Goal: Task Accomplishment & Management: Use online tool/utility

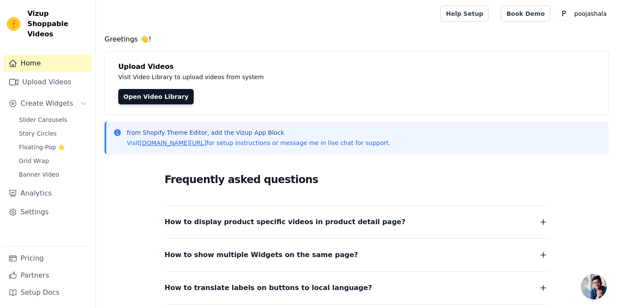
click at [47, 116] on span "Slider Carousels" at bounding box center [43, 120] width 48 height 9
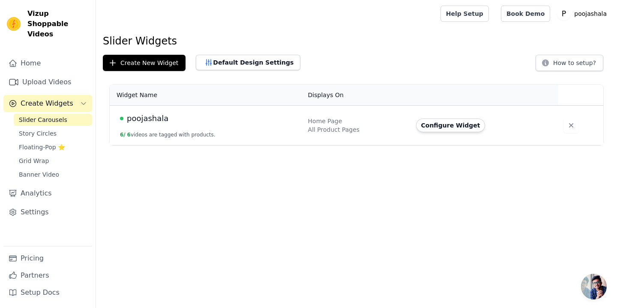
click at [166, 116] on div "poojashala" at bounding box center [209, 119] width 178 height 12
click at [411, 127] on td "Home Page All Product Pages" at bounding box center [357, 126] width 108 height 40
click at [241, 68] on button "Default Design Settings" at bounding box center [248, 62] width 105 height 15
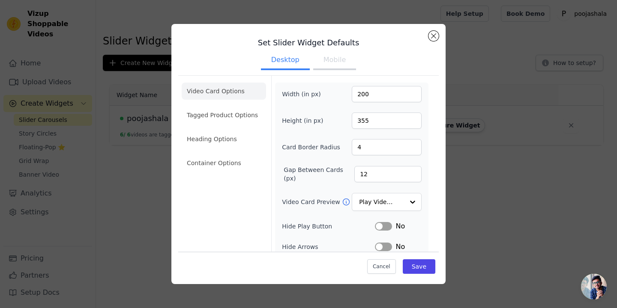
click at [152, 111] on div "Set Slider Widget Defaults Desktop Mobile Video Card Options Tagged Product Opt…" at bounding box center [308, 154] width 589 height 288
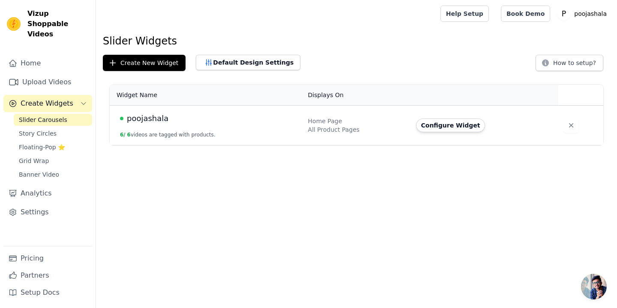
click at [152, 111] on td "poojashala 6 / 6 videos are tagged with products." at bounding box center [206, 126] width 193 height 40
click at [454, 124] on button "Configure Widget" at bounding box center [450, 126] width 69 height 14
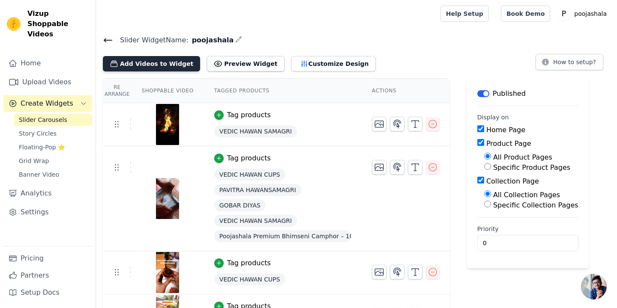
click at [150, 65] on button "Add Videos to Widget" at bounding box center [151, 63] width 97 height 15
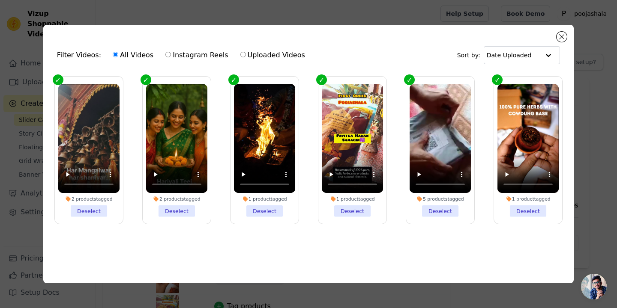
click at [159, 50] on div "All Videos Instagram Reels Uploaded Videos" at bounding box center [209, 55] width 202 height 20
click at [165, 52] on input "Instagram Reels" at bounding box center [168, 55] width 6 height 6
radio input "true"
click at [165, 52] on input "Instagram Reels" at bounding box center [168, 55] width 6 height 6
click at [113, 52] on input "All Videos" at bounding box center [116, 55] width 6 height 6
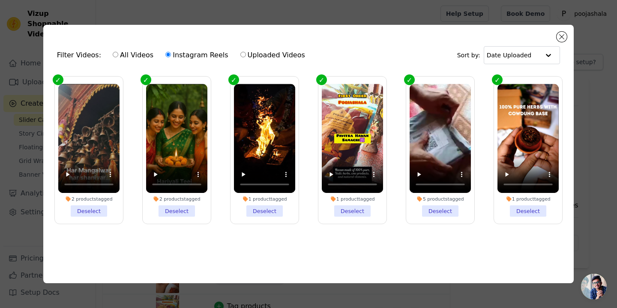
radio input "true"
click at [175, 209] on li "2 products tagged Deselect" at bounding box center [176, 150] width 61 height 133
click at [0, 0] on input "2 products tagged Deselect" at bounding box center [0, 0] width 0 height 0
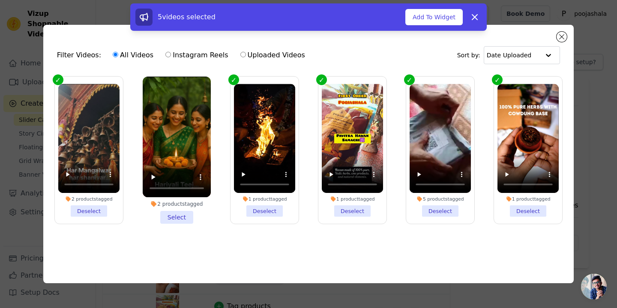
click at [79, 212] on li "2 products tagged Deselect" at bounding box center [88, 150] width 61 height 133
click at [0, 0] on input "2 products tagged Deselect" at bounding box center [0, 0] width 0 height 0
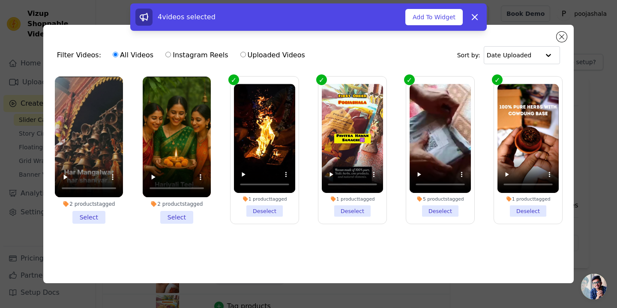
click at [276, 207] on li "1 product tagged Deselect" at bounding box center [264, 150] width 61 height 133
click at [0, 0] on input "1 product tagged Deselect" at bounding box center [0, 0] width 0 height 0
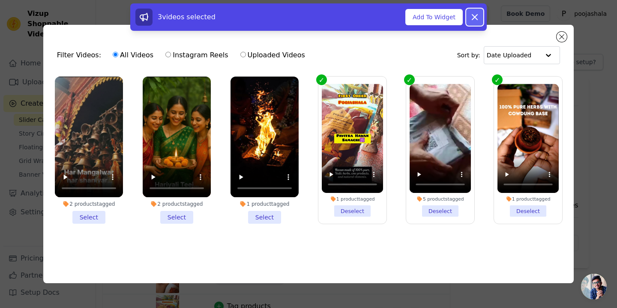
click at [480, 18] on button "Dismiss" at bounding box center [474, 17] width 17 height 17
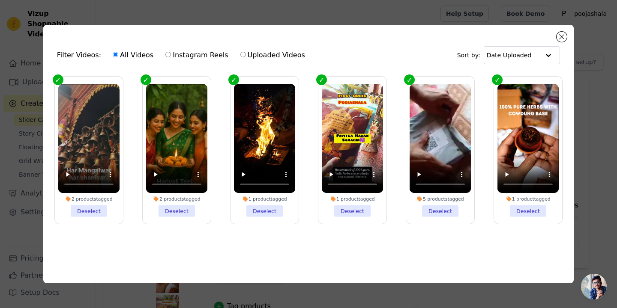
click at [271, 209] on li "1 product tagged Deselect" at bounding box center [264, 150] width 61 height 133
click at [0, 0] on input "1 product tagged Deselect" at bounding box center [0, 0] width 0 height 0
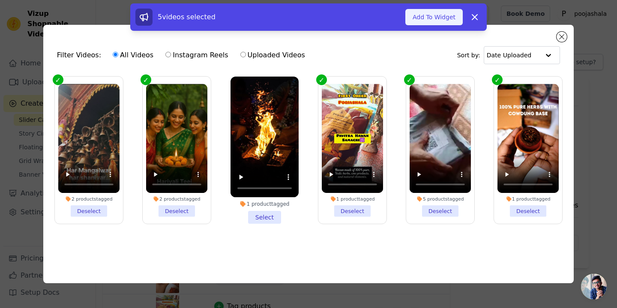
click at [424, 20] on button "Add To Widget" at bounding box center [433, 17] width 57 height 16
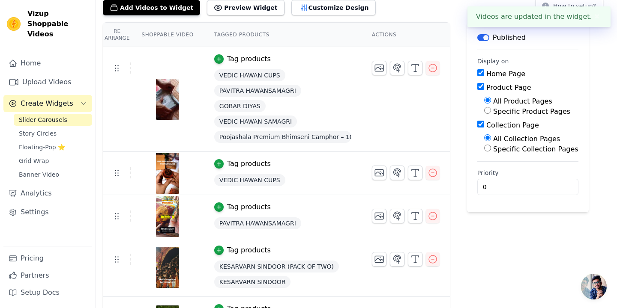
scroll to position [103, 0]
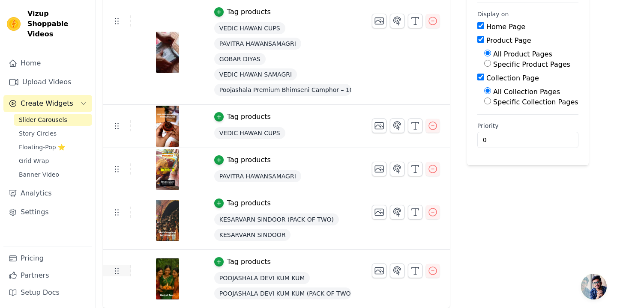
click at [116, 270] on icon at bounding box center [116, 271] width 10 height 10
click at [117, 272] on icon at bounding box center [116, 271] width 10 height 10
click at [434, 275] on icon "button" at bounding box center [432, 271] width 10 height 10
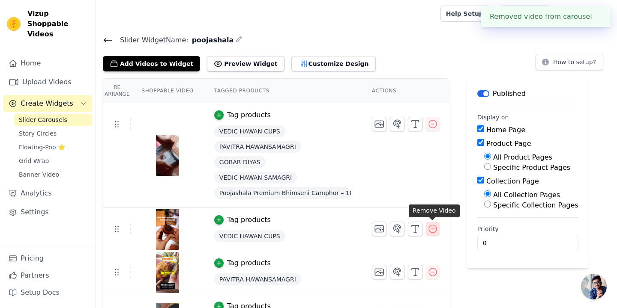
scroll to position [45, 0]
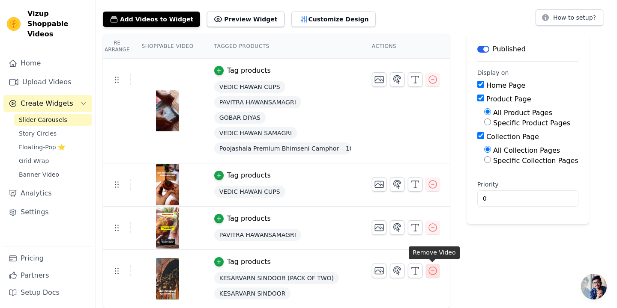
click at [434, 271] on icon "button" at bounding box center [432, 271] width 10 height 10
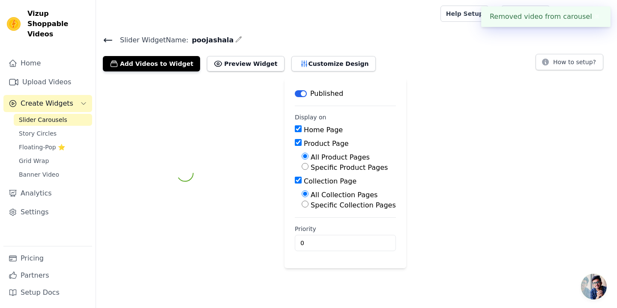
scroll to position [0, 0]
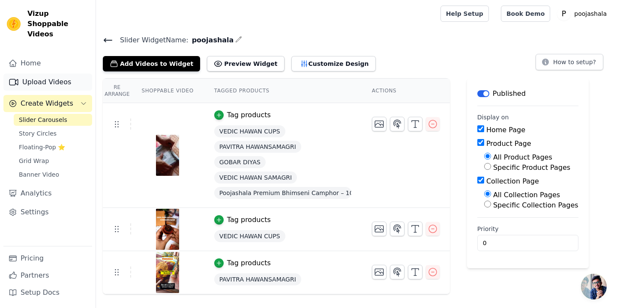
click at [52, 74] on link "Upload Videos" at bounding box center [47, 82] width 89 height 17
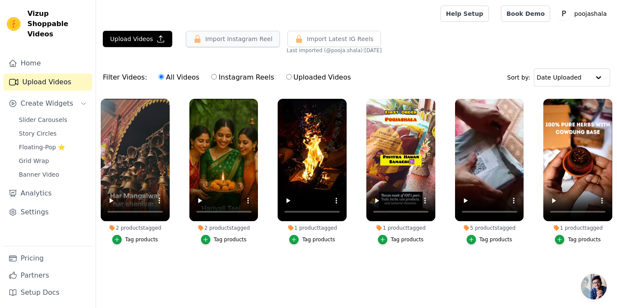
click at [227, 45] on button "Import Instagram Reel" at bounding box center [233, 39] width 94 height 16
click at [208, 38] on button "Import Instagram Reel" at bounding box center [233, 39] width 94 height 16
click at [140, 40] on button "Upload Videos" at bounding box center [137, 39] width 69 height 16
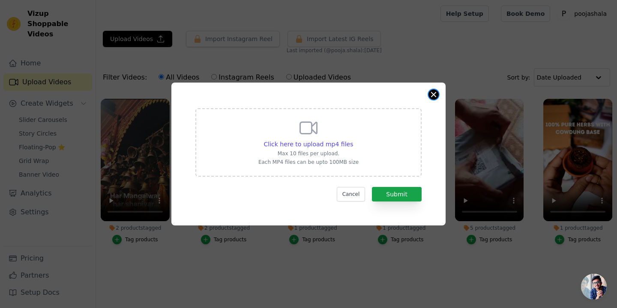
click at [435, 96] on button "Close modal" at bounding box center [433, 95] width 10 height 10
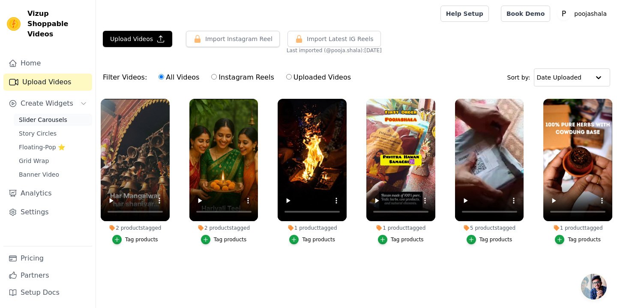
click at [28, 116] on span "Slider Carousels" at bounding box center [43, 120] width 48 height 9
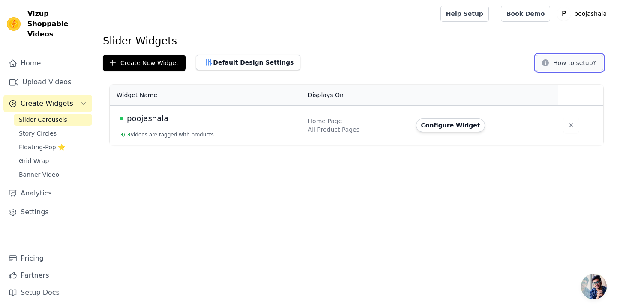
click at [576, 65] on button "How to setup?" at bounding box center [569, 63] width 68 height 16
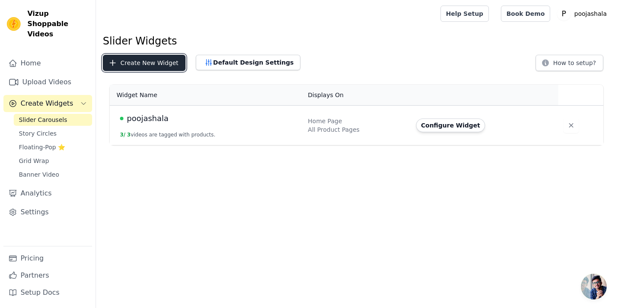
click at [133, 65] on button "Create New Widget" at bounding box center [144, 63] width 83 height 16
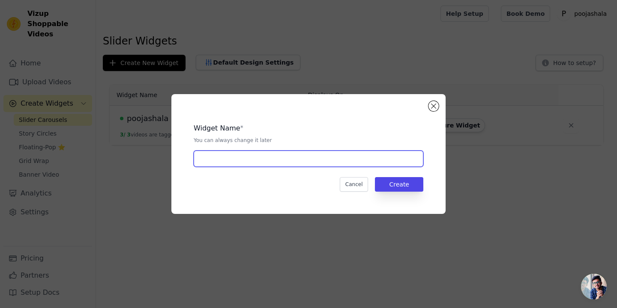
click at [323, 161] on input "text" at bounding box center [309, 159] width 230 height 16
type input "n"
type input "pooja"
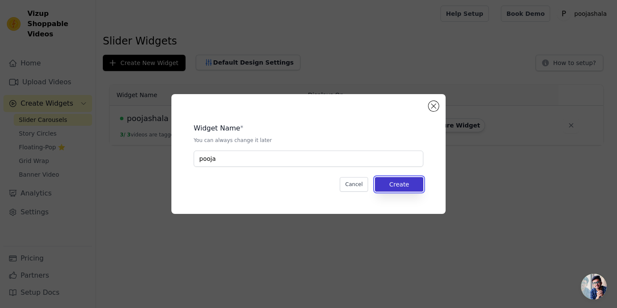
click at [380, 184] on button "Create" at bounding box center [399, 184] width 48 height 15
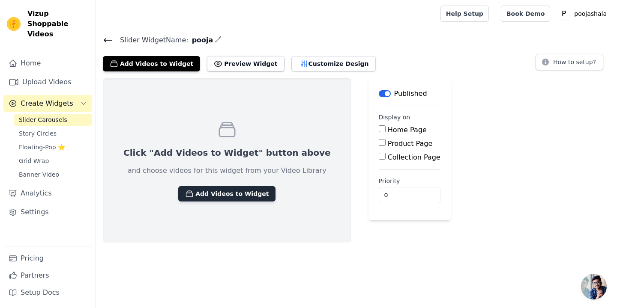
click at [240, 193] on button "Add Videos to Widget" at bounding box center [226, 193] width 97 height 15
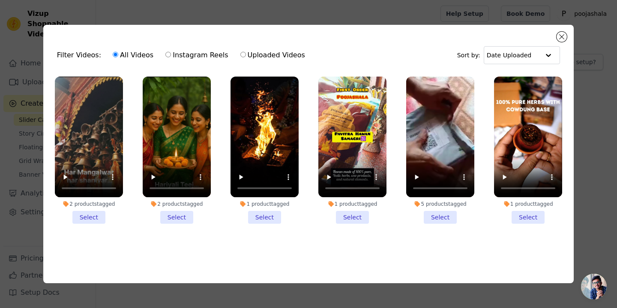
click at [165, 52] on input "Instagram Reels" at bounding box center [168, 55] width 6 height 6
radio input "true"
click at [165, 52] on input "Instagram Reels" at bounding box center [168, 55] width 6 height 6
click at [565, 38] on button "Close modal" at bounding box center [561, 37] width 10 height 10
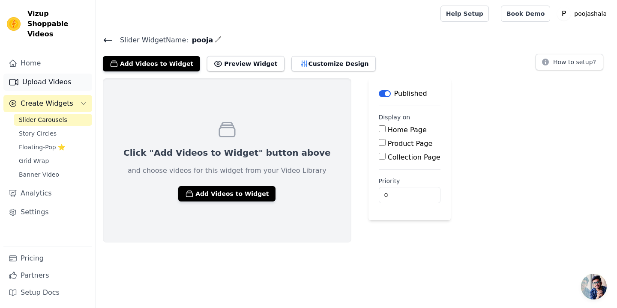
click at [34, 74] on link "Upload Videos" at bounding box center [47, 82] width 89 height 17
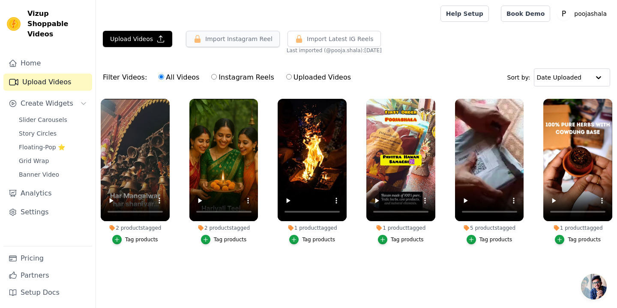
click at [224, 38] on button "Import Instagram Reel" at bounding box center [233, 39] width 94 height 16
click at [212, 77] on label "Instagram Reels" at bounding box center [242, 77] width 63 height 11
click at [212, 77] on input "Instagram Reels" at bounding box center [214, 77] width 6 height 6
radio input "true"
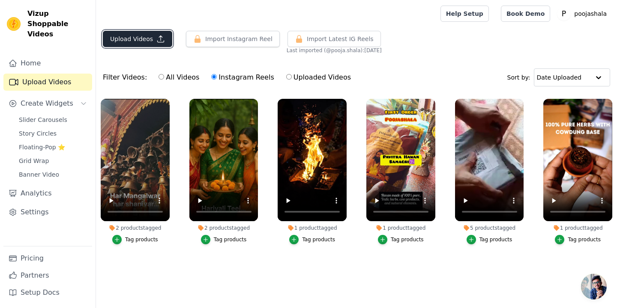
click at [152, 38] on button "Upload Videos" at bounding box center [137, 39] width 69 height 16
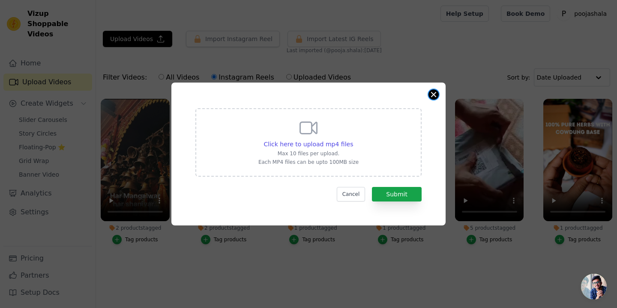
click at [434, 95] on button "Close modal" at bounding box center [433, 95] width 10 height 10
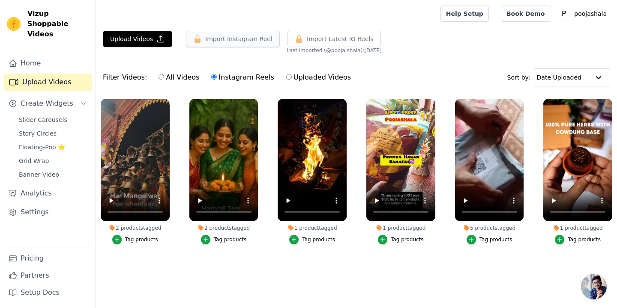
click at [241, 39] on button "Import Instagram Reel" at bounding box center [233, 39] width 94 height 16
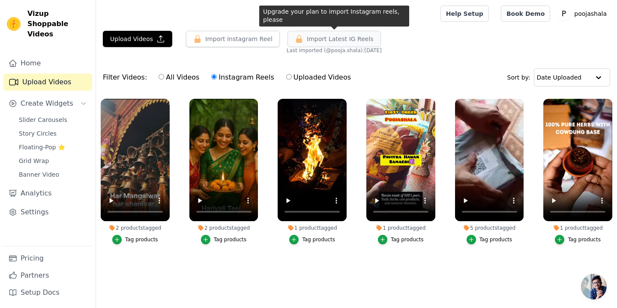
click at [300, 38] on icon "button" at bounding box center [299, 39] width 9 height 9
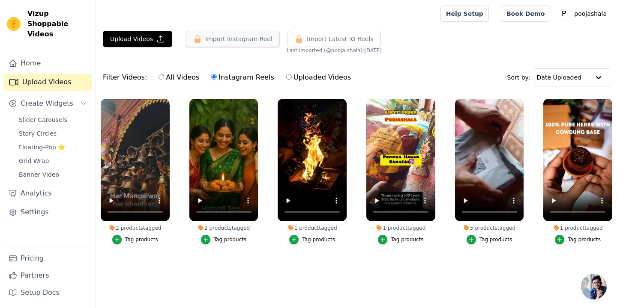
click at [229, 37] on button "Import Instagram Reel" at bounding box center [233, 39] width 94 height 16
click at [66, 114] on link "Slider Carousels" at bounding box center [53, 120] width 78 height 12
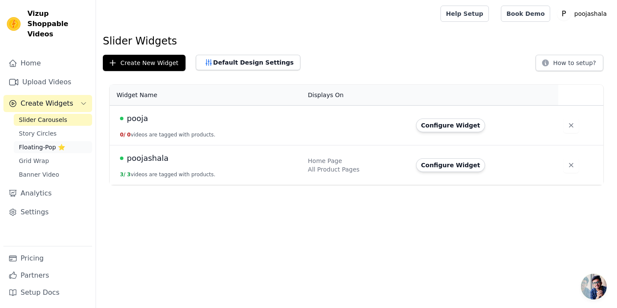
click at [49, 143] on span "Floating-Pop ⭐" at bounding box center [42, 147] width 46 height 9
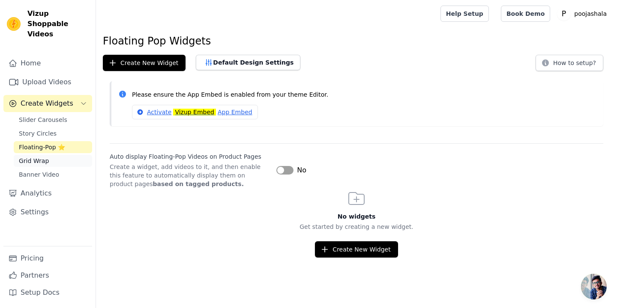
click at [49, 155] on link "Grid Wrap" at bounding box center [53, 161] width 78 height 12
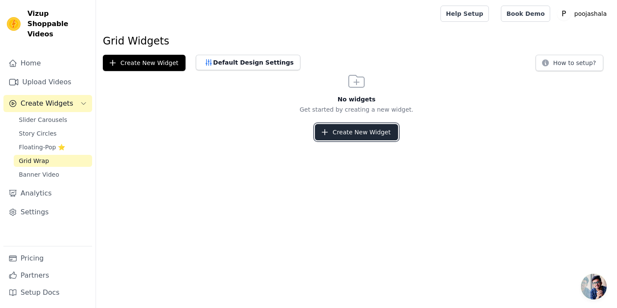
click at [333, 130] on button "Create New Widget" at bounding box center [356, 132] width 83 height 16
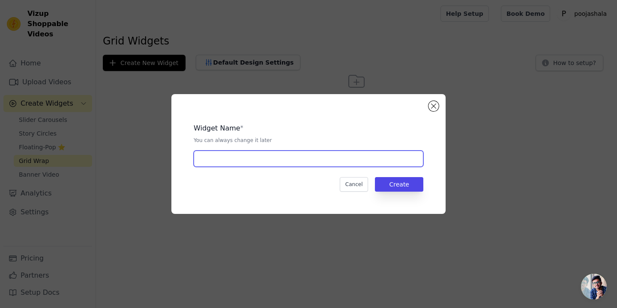
click at [283, 159] on input "text" at bounding box center [309, 159] width 230 height 16
type input "pooja"
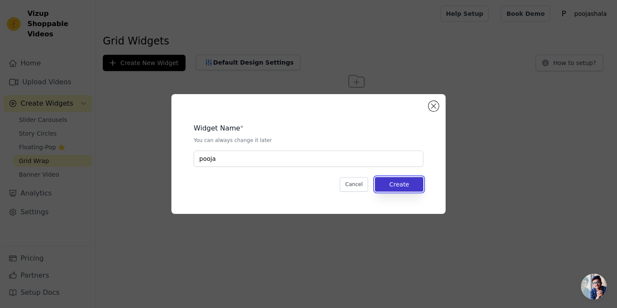
click at [392, 189] on button "Create" at bounding box center [399, 184] width 48 height 15
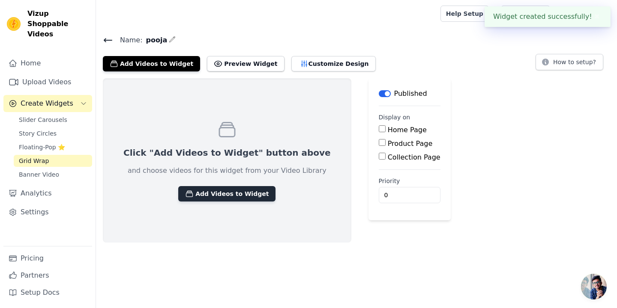
click at [224, 194] on button "Add Videos to Widget" at bounding box center [226, 193] width 97 height 15
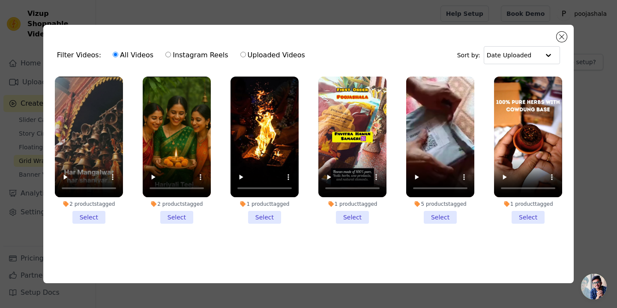
click at [165, 54] on input "Instagram Reels" at bounding box center [168, 55] width 6 height 6
radio input "true"
click at [523, 60] on input "text" at bounding box center [513, 55] width 53 height 17
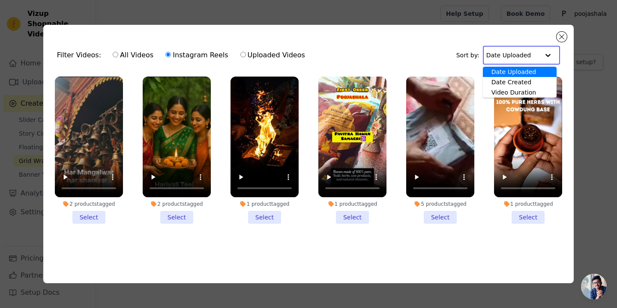
click at [65, 54] on div "Filter Videos: All Videos Instagram Reels Uploaded Videos" at bounding box center [183, 55] width 253 height 20
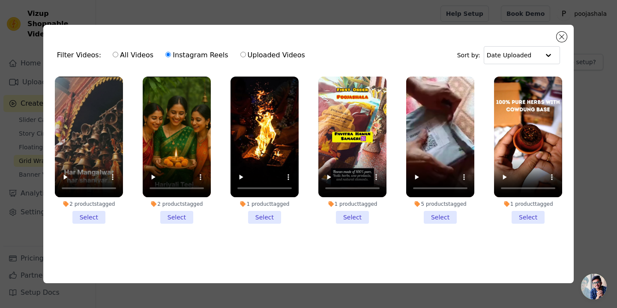
click at [567, 31] on div "Filter Videos: All Videos Instagram Reels Uploaded Videos Sort by: Date Uploade…" at bounding box center [308, 154] width 530 height 259
click at [562, 37] on button "Close modal" at bounding box center [561, 37] width 10 height 10
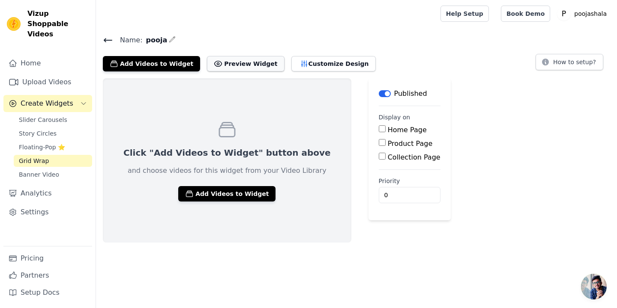
click at [244, 61] on button "Preview Widget" at bounding box center [245, 63] width 77 height 15
click at [229, 190] on button "Add Videos to Widget" at bounding box center [226, 193] width 97 height 15
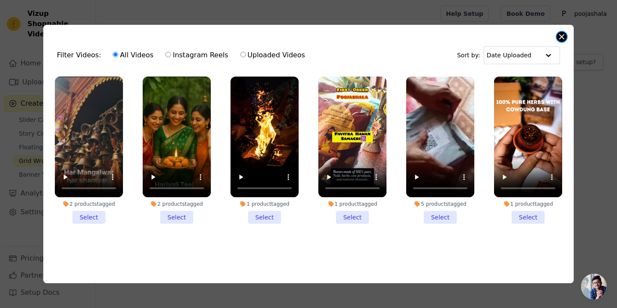
click at [558, 35] on button "Close modal" at bounding box center [561, 37] width 10 height 10
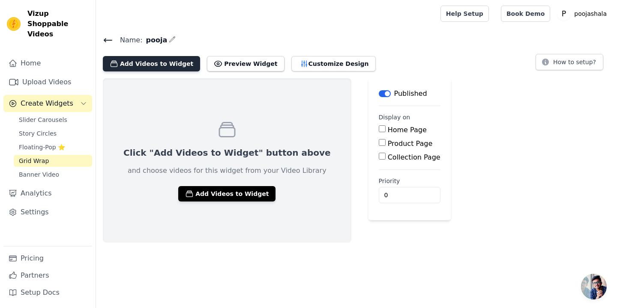
click at [173, 62] on button "Add Videos to Widget" at bounding box center [151, 63] width 97 height 15
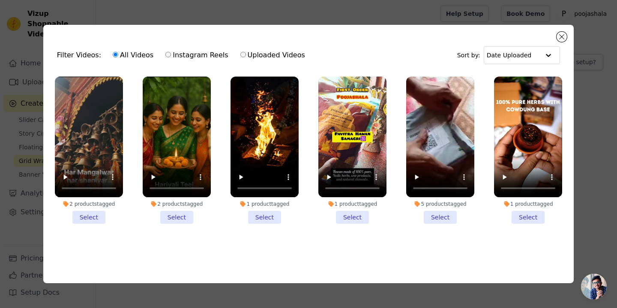
click at [165, 53] on input "Instagram Reels" at bounding box center [168, 55] width 6 height 6
radio input "true"
click at [562, 38] on button "Close modal" at bounding box center [561, 37] width 10 height 10
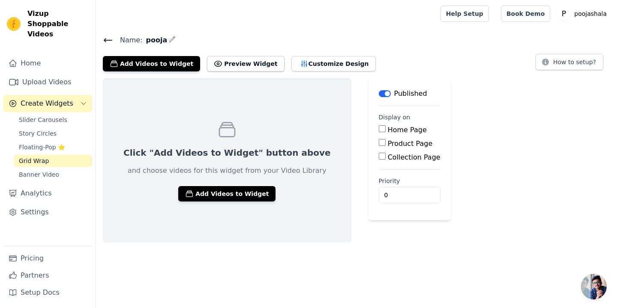
click at [554, 70] on div "Add Videos to Widget Preview Widget Customize Design How to setup?" at bounding box center [356, 62] width 507 height 19
